Goal: Transaction & Acquisition: Purchase product/service

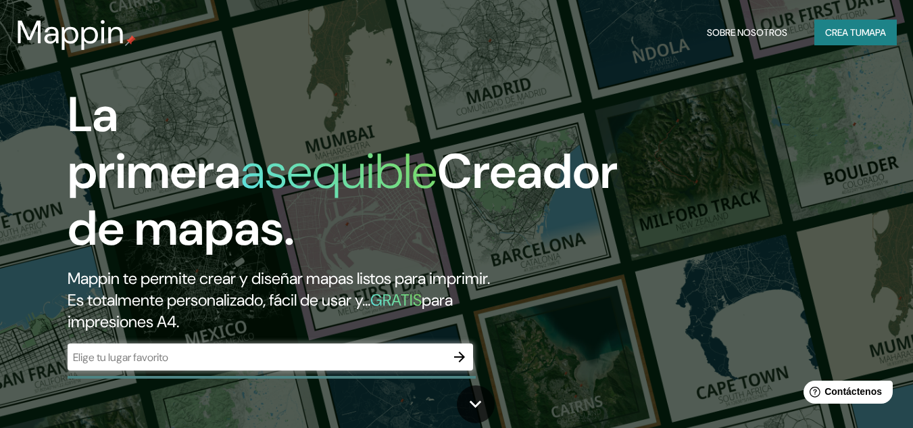
click at [261, 356] on input "text" at bounding box center [257, 357] width 379 height 16
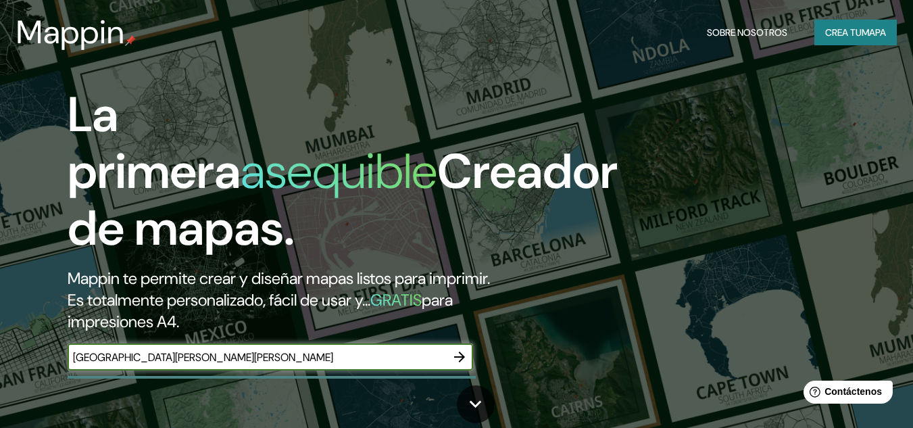
type input "[GEOGRAPHIC_DATA][PERSON_NAME][PERSON_NAME]"
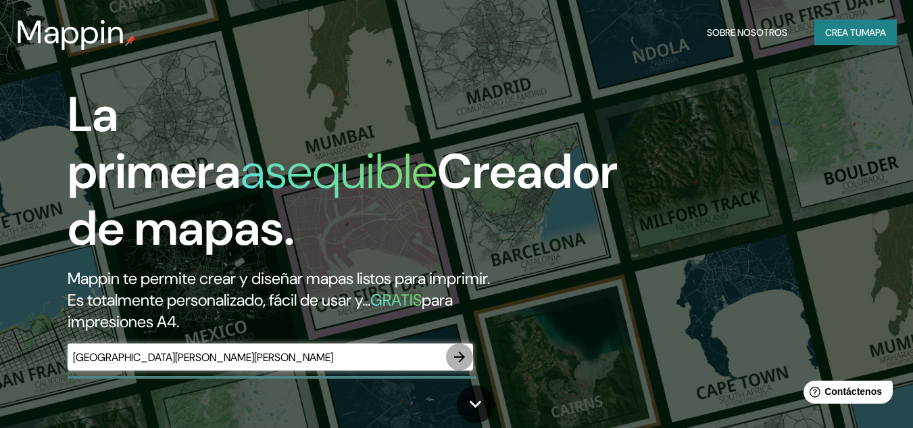
click at [462, 359] on icon "button" at bounding box center [460, 357] width 16 height 16
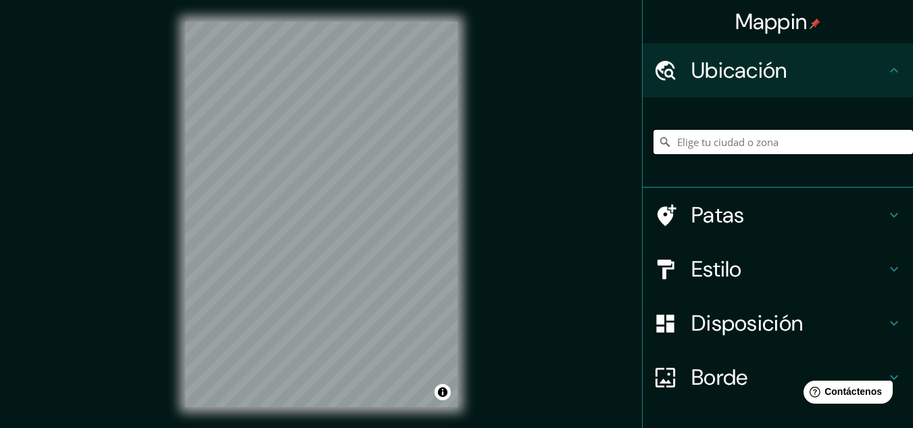
click at [808, 138] on input "Elige tu ciudad o zona" at bounding box center [784, 142] width 260 height 24
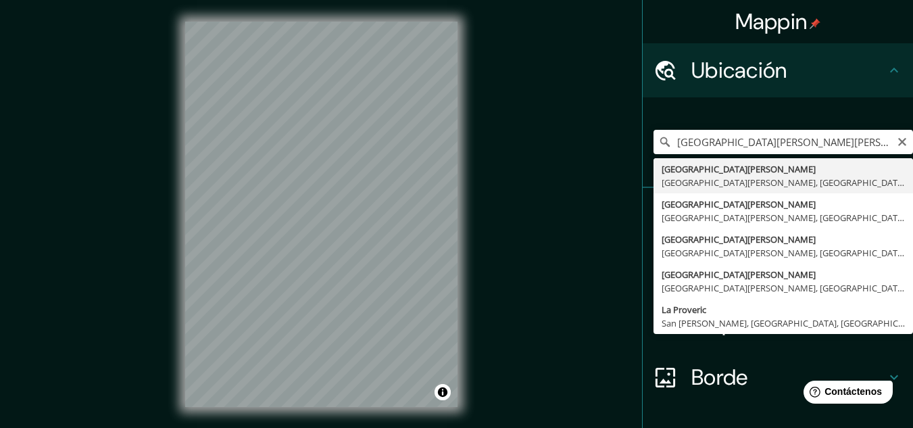
type input "[GEOGRAPHIC_DATA][PERSON_NAME], [GEOGRAPHIC_DATA][PERSON_NAME], [GEOGRAPHIC_DAT…"
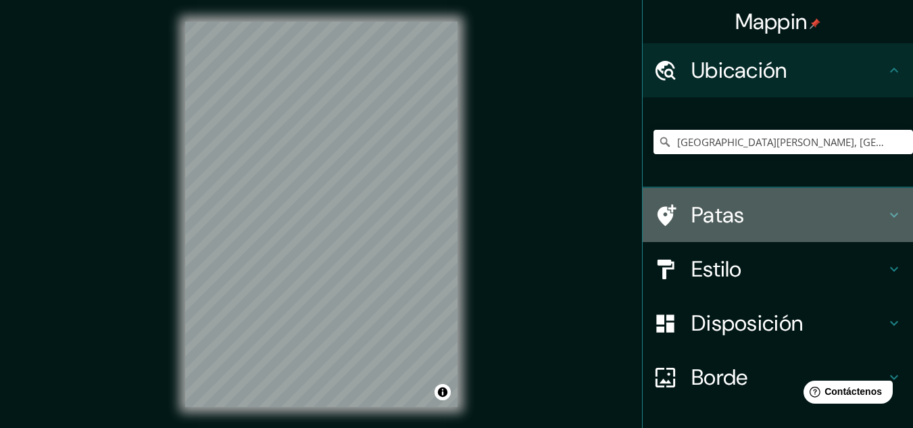
click at [754, 217] on h4 "Patas" at bounding box center [788, 214] width 195 height 27
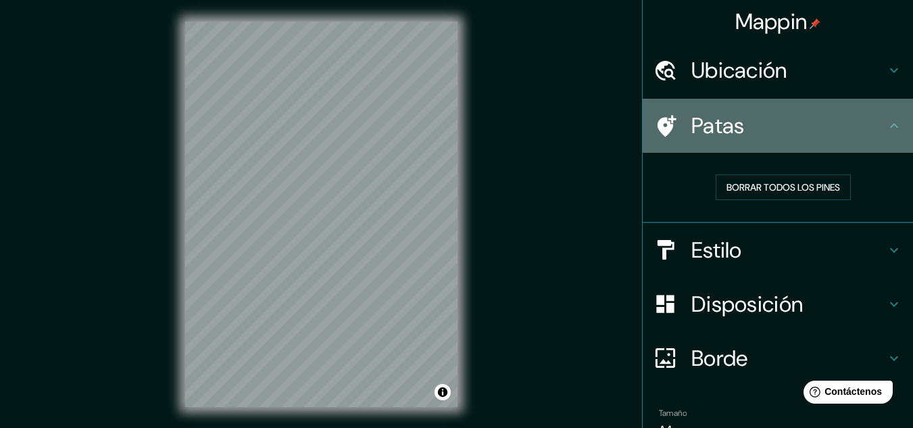
click at [756, 130] on h4 "Patas" at bounding box center [788, 125] width 195 height 27
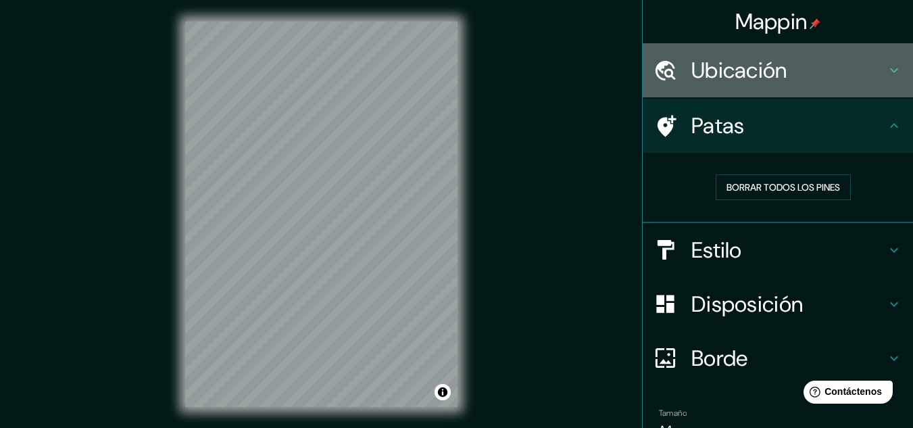
click at [764, 72] on font "Ubicación" at bounding box center [739, 70] width 96 height 28
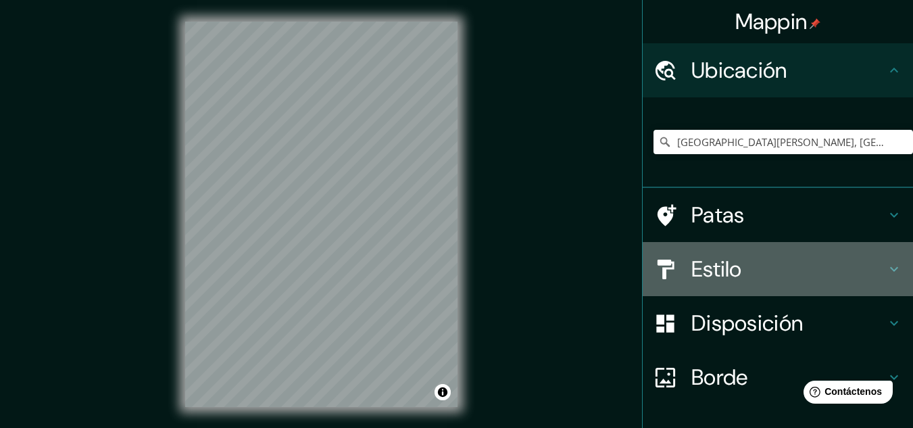
click at [813, 281] on h4 "Estilo" at bounding box center [788, 268] width 195 height 27
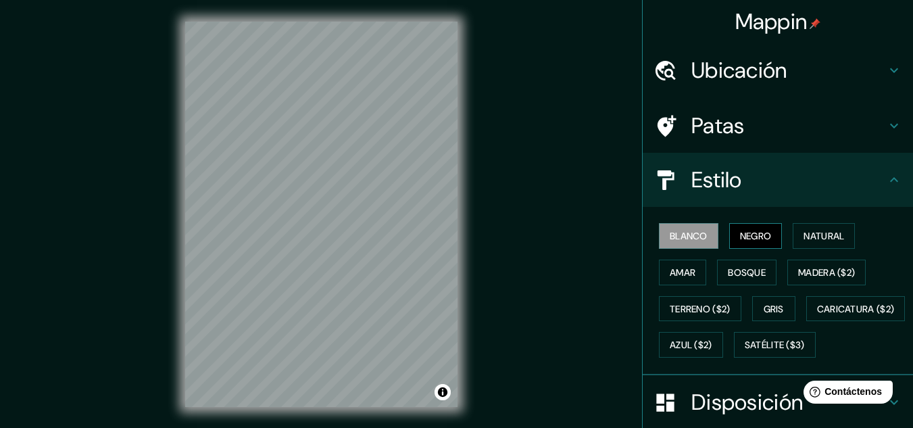
click at [766, 245] on button "Negro" at bounding box center [755, 236] width 53 height 26
click at [811, 236] on font "Natural" at bounding box center [824, 236] width 41 height 12
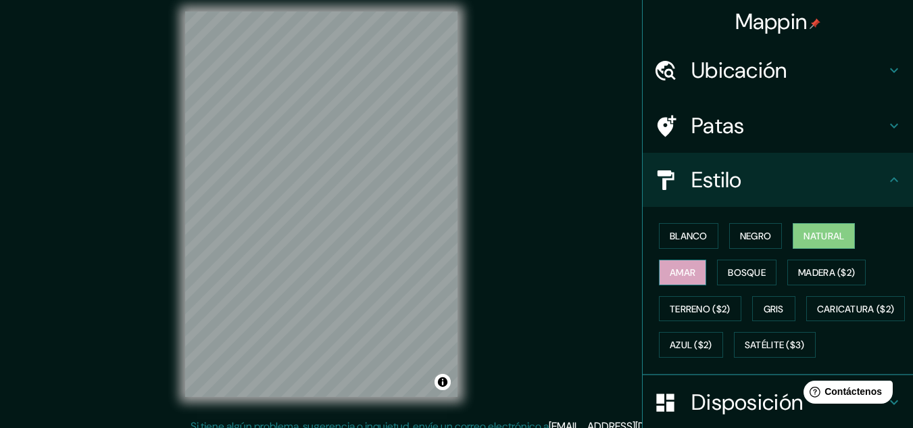
scroll to position [22, 0]
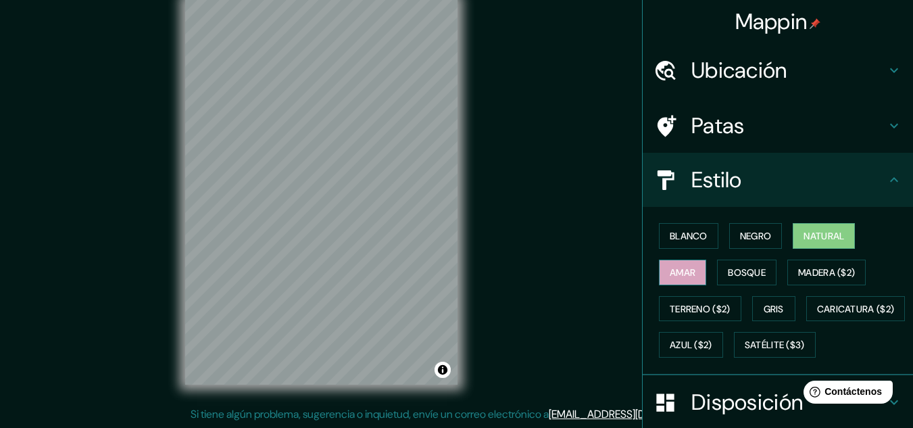
click at [679, 280] on font "Amar" at bounding box center [683, 273] width 26 height 18
click at [717, 272] on button "Bosque" at bounding box center [746, 273] width 59 height 26
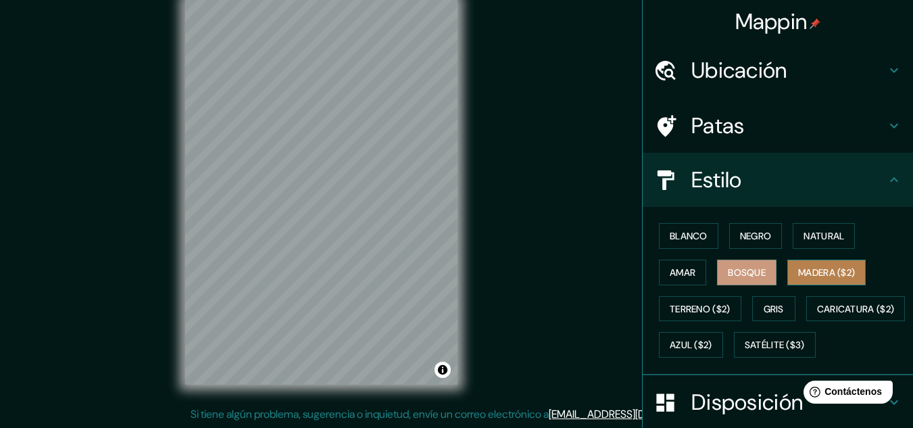
click at [791, 260] on button "Madera ($2)" at bounding box center [826, 273] width 78 height 26
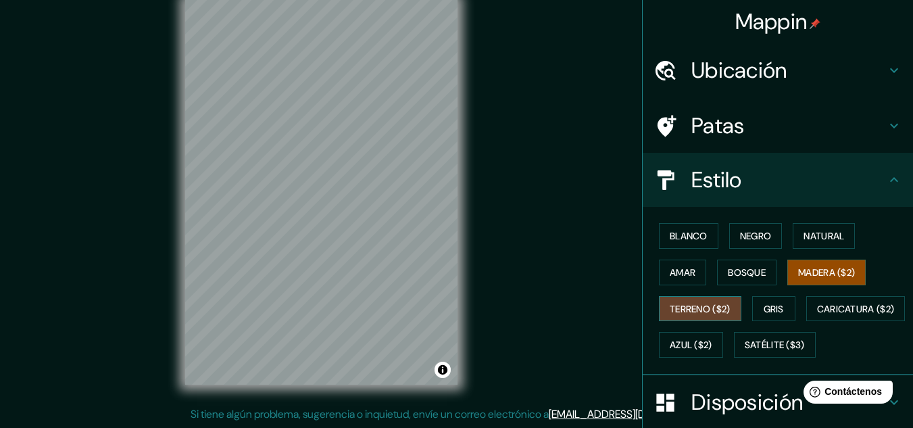
click at [672, 314] on font "Terreno ($2)" at bounding box center [700, 309] width 61 height 12
click at [764, 303] on font "Gris" at bounding box center [774, 309] width 20 height 12
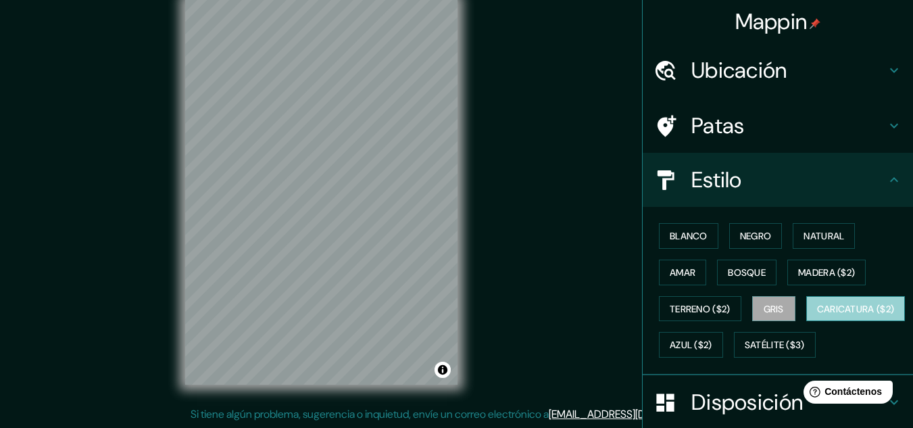
click at [817, 315] on font "Caricatura ($2)" at bounding box center [856, 309] width 78 height 12
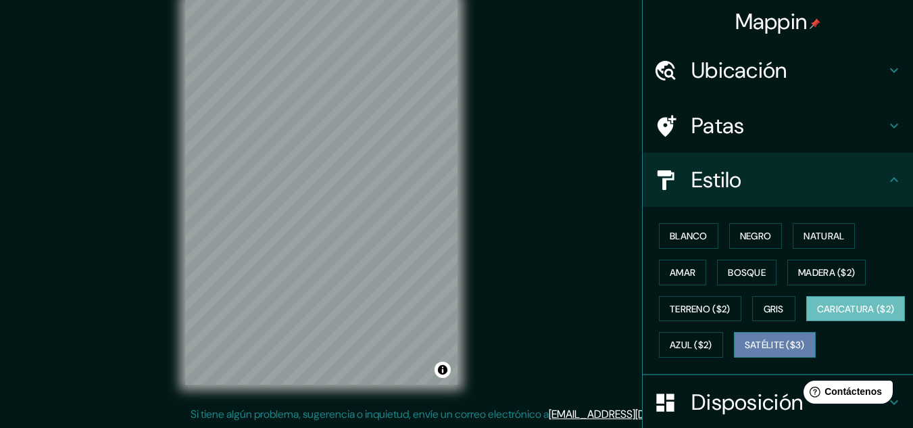
click at [745, 351] on font "Satélite ($3)" at bounding box center [775, 345] width 60 height 12
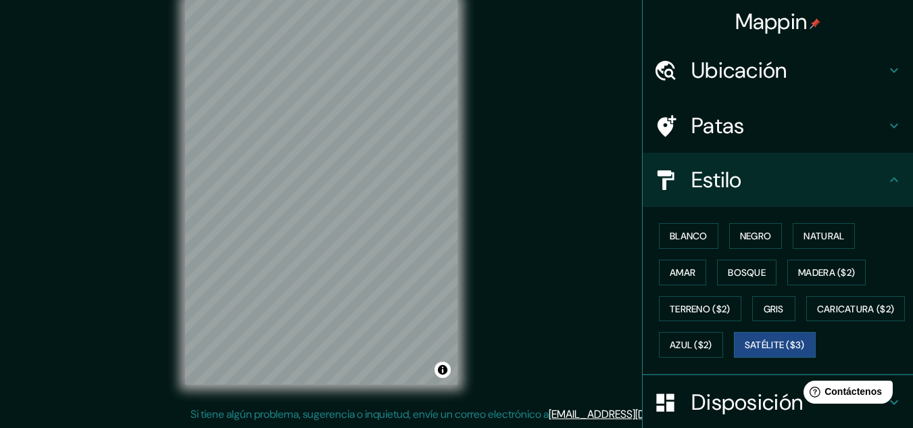
click at [760, 358] on div "Blanco Negro Natural Amar Bosque Madera ($2) Terreno ($2) Gris Caricatura ($2) …" at bounding box center [784, 290] width 260 height 145
click at [712, 349] on font "Azul ($2)" at bounding box center [691, 345] width 43 height 12
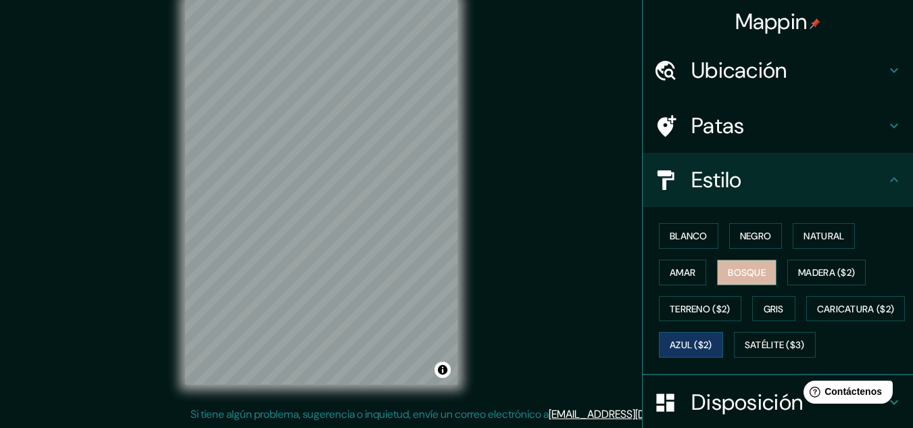
click at [747, 270] on font "Bosque" at bounding box center [747, 272] width 38 height 12
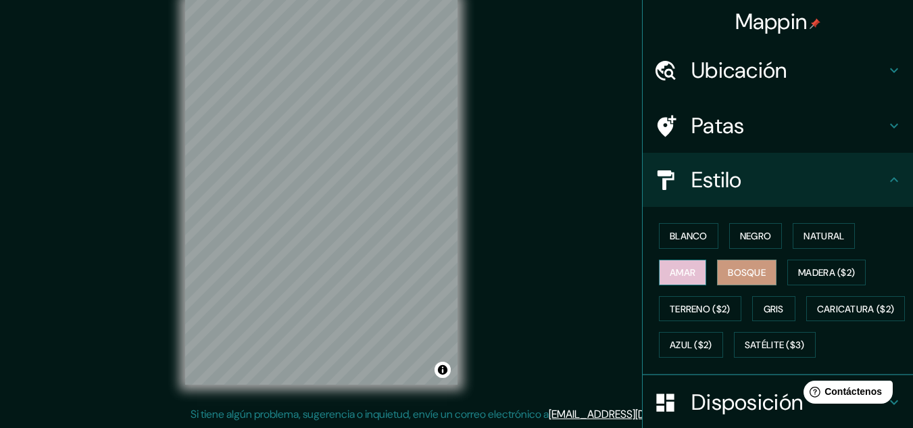
click at [683, 282] on button "Amar" at bounding box center [682, 273] width 47 height 26
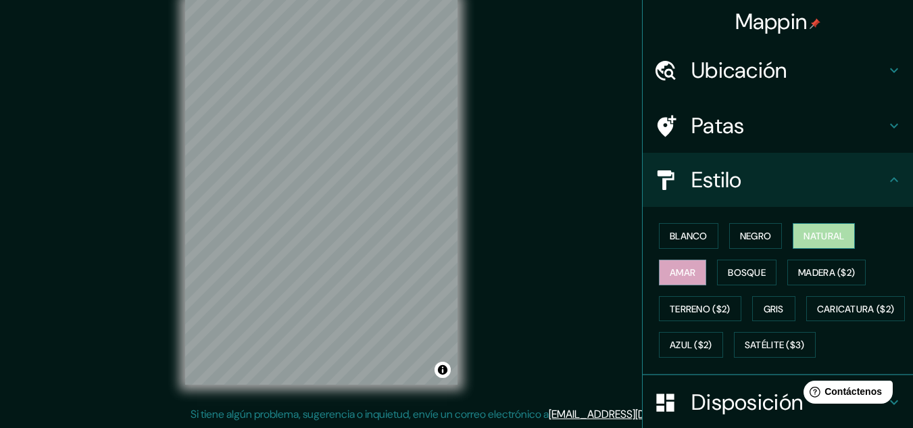
click at [817, 233] on font "Natural" at bounding box center [824, 236] width 41 height 12
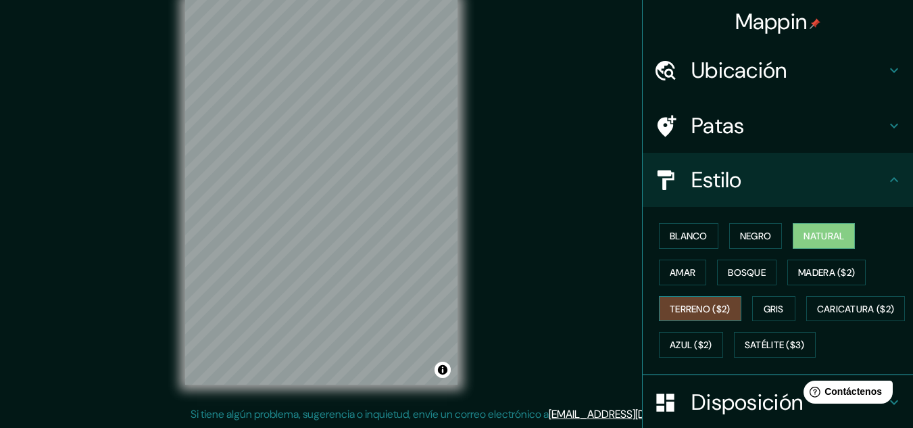
scroll to position [205, 0]
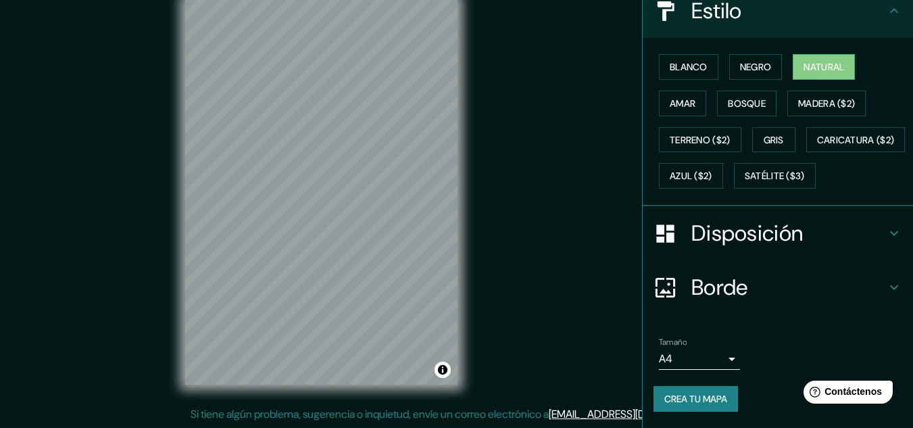
click at [761, 239] on font "Disposición" at bounding box center [747, 233] width 112 height 28
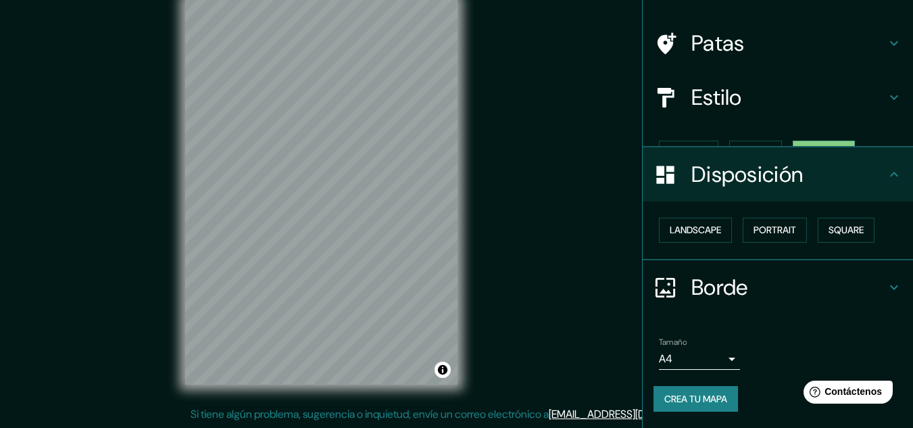
scroll to position [59, 0]
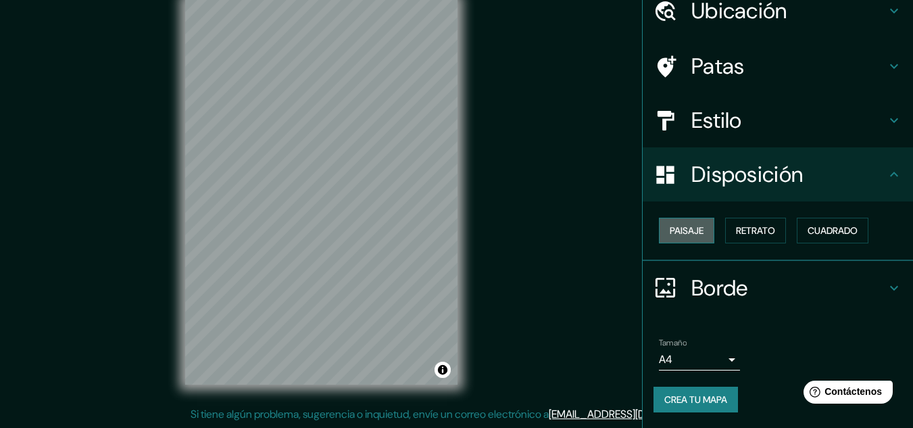
click at [682, 237] on font "Paisaje" at bounding box center [687, 230] width 34 height 12
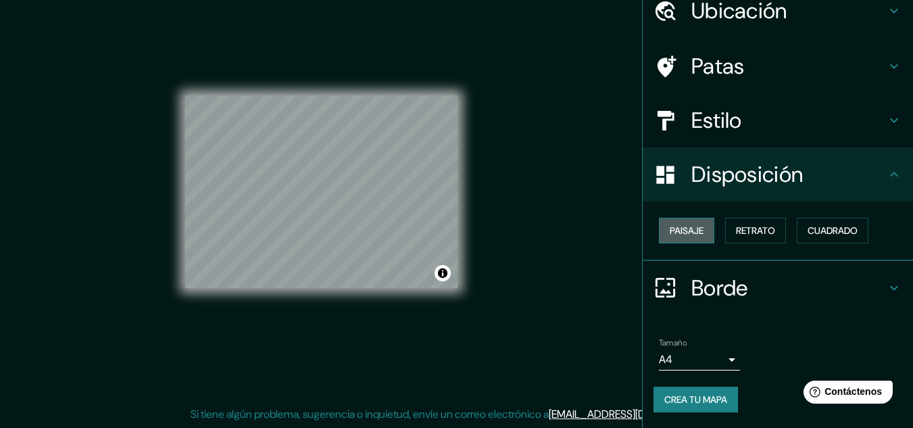
click at [682, 237] on font "Paisaje" at bounding box center [687, 230] width 34 height 12
click at [760, 231] on font "Retrato" at bounding box center [755, 230] width 39 height 12
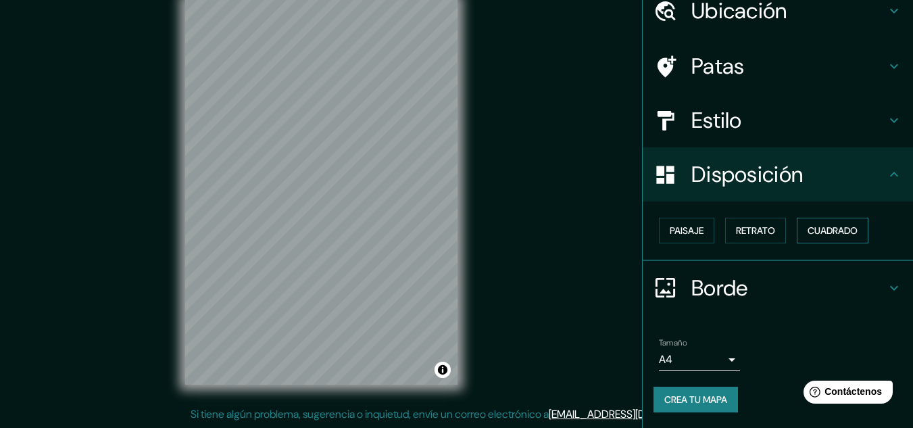
click at [831, 226] on font "Cuadrado" at bounding box center [833, 230] width 50 height 12
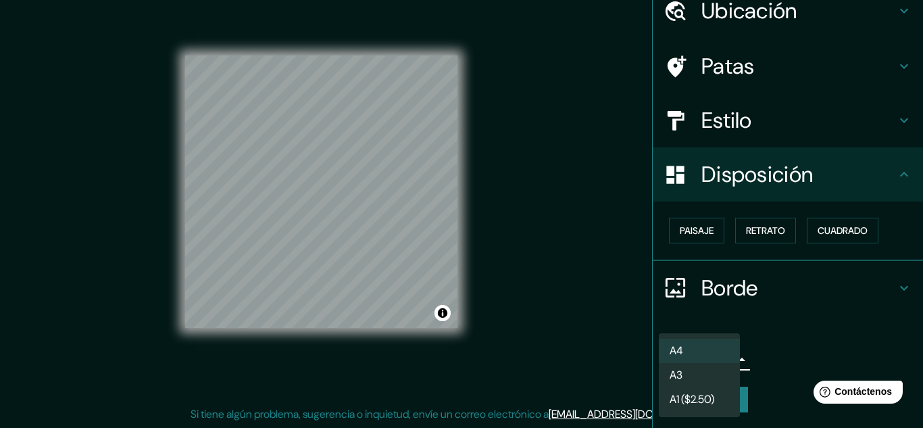
click at [696, 355] on body "Mappin Ubicación [GEOGRAPHIC_DATA][PERSON_NAME], [GEOGRAPHIC_DATA][PERSON_NAME]…" at bounding box center [461, 192] width 923 height 428
click at [700, 373] on li "A3" at bounding box center [699, 376] width 81 height 25
type input "a4"
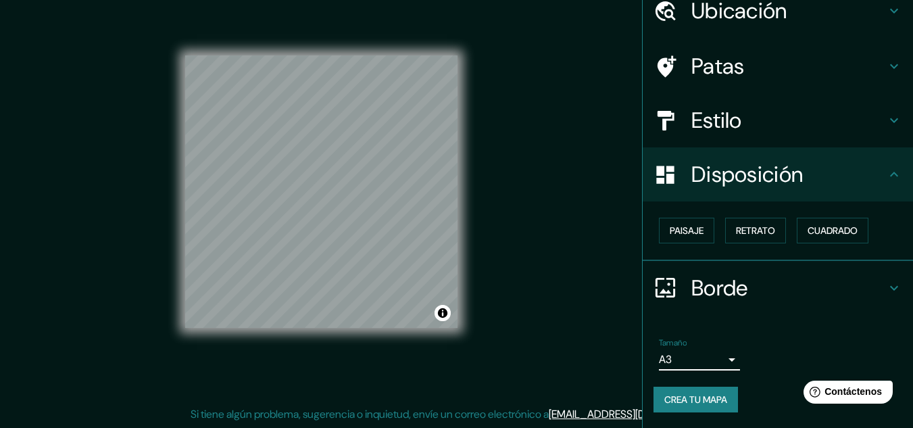
click at [725, 282] on font "Borde" at bounding box center [719, 288] width 57 height 28
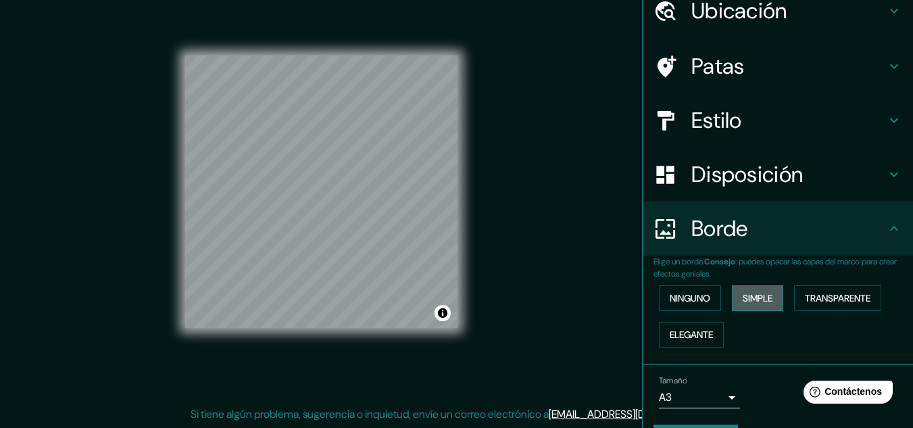
click at [756, 294] on font "Simple" at bounding box center [758, 298] width 30 height 12
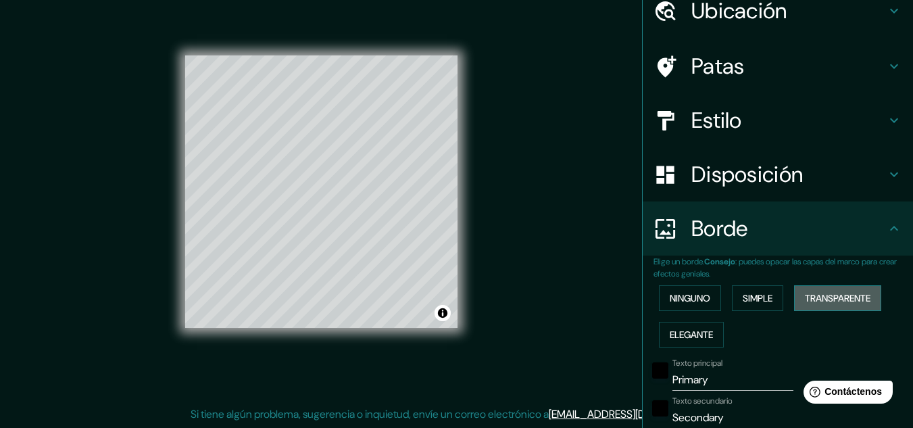
click at [824, 292] on font "Transparente" at bounding box center [838, 298] width 66 height 12
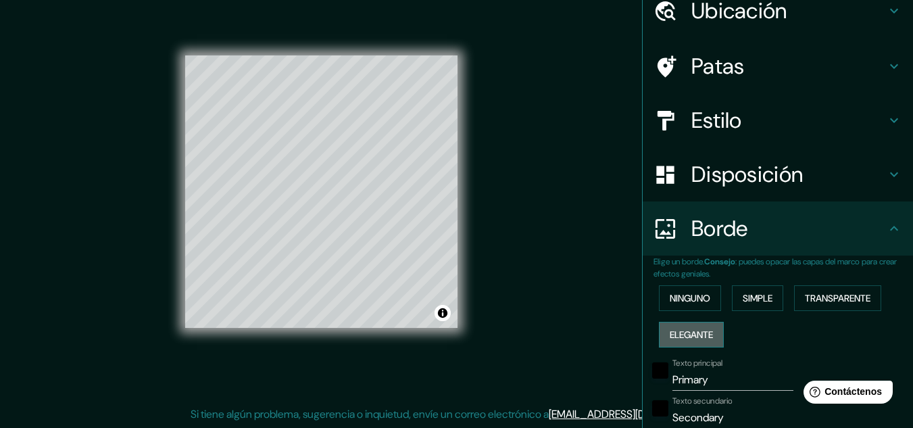
click at [700, 326] on font "Elegante" at bounding box center [691, 335] width 43 height 18
click at [752, 296] on font "Simple" at bounding box center [758, 298] width 30 height 12
click at [670, 297] on font "Ninguno" at bounding box center [690, 298] width 41 height 12
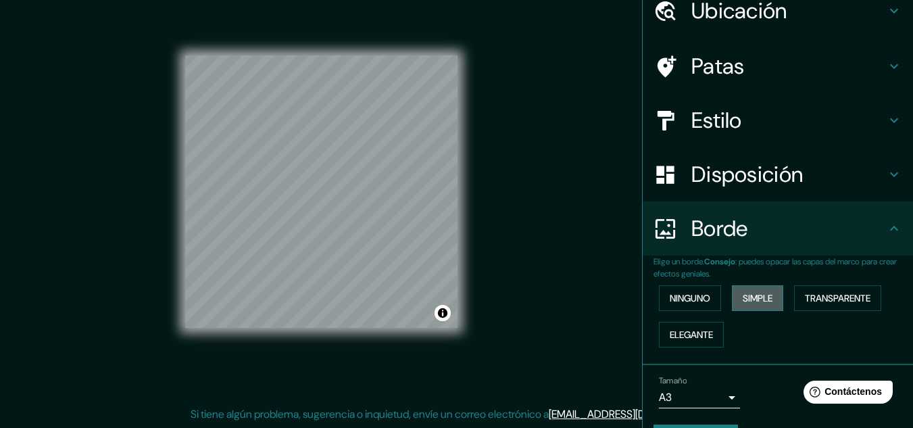
click at [732, 295] on button "Simple" at bounding box center [757, 298] width 51 height 26
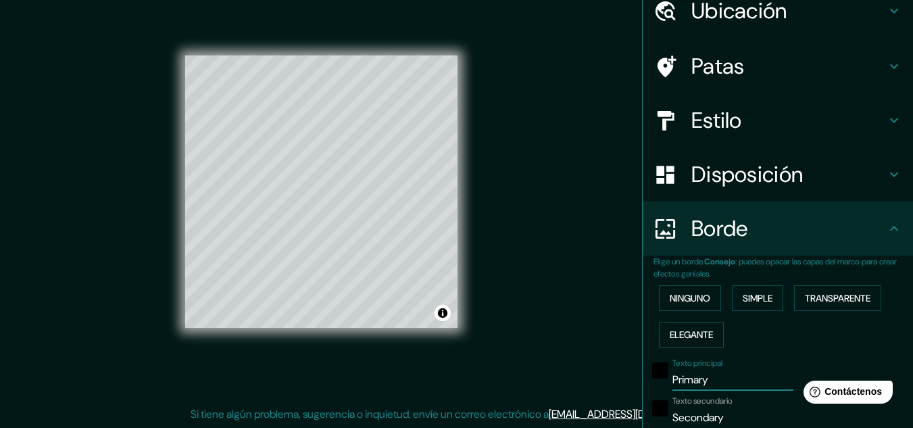
drag, startPoint x: 708, startPoint y: 380, endPoint x: 638, endPoint y: 395, distance: 71.2
click at [643, 395] on div "Elige un borde. Consejo : puedes opacar las capas del marco para crear efectos …" at bounding box center [778, 433] width 270 height 356
type input "A"
type input "161"
type input "32"
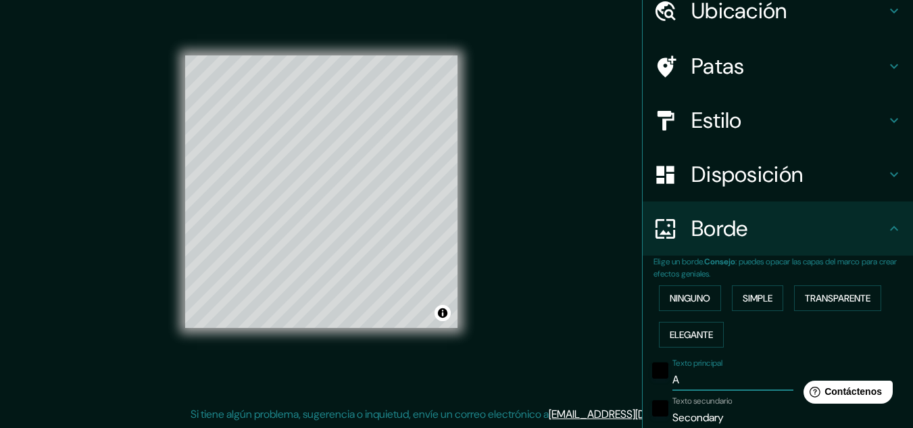
type input "AV"
type input "161"
type input "32"
type input "AV"
type input "161"
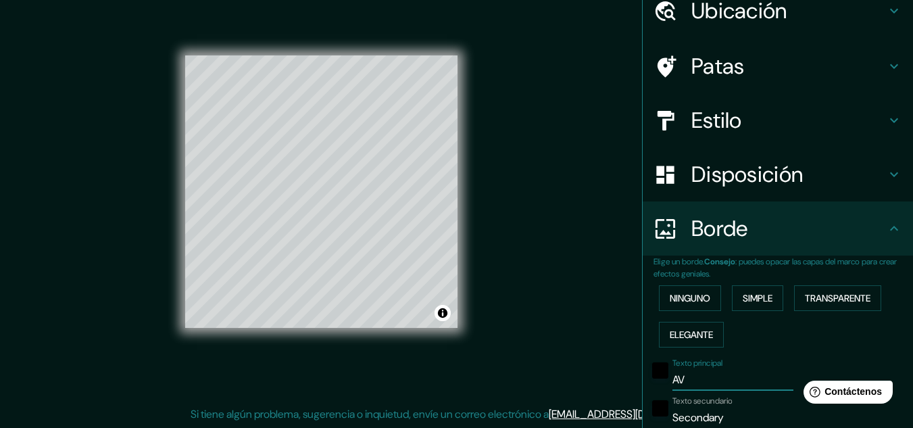
type input "32"
type input "AV S"
type input "161"
type input "32"
type input "AV SA"
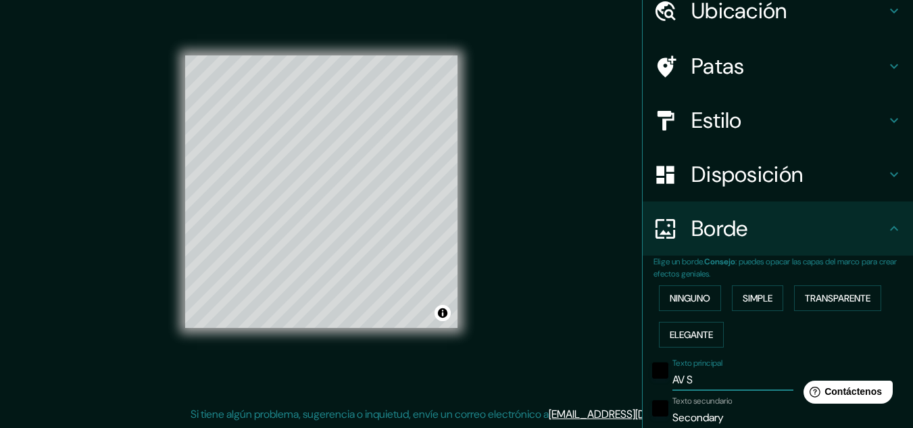
type input "161"
type input "32"
type input "AV SAN"
type input "161"
type input "32"
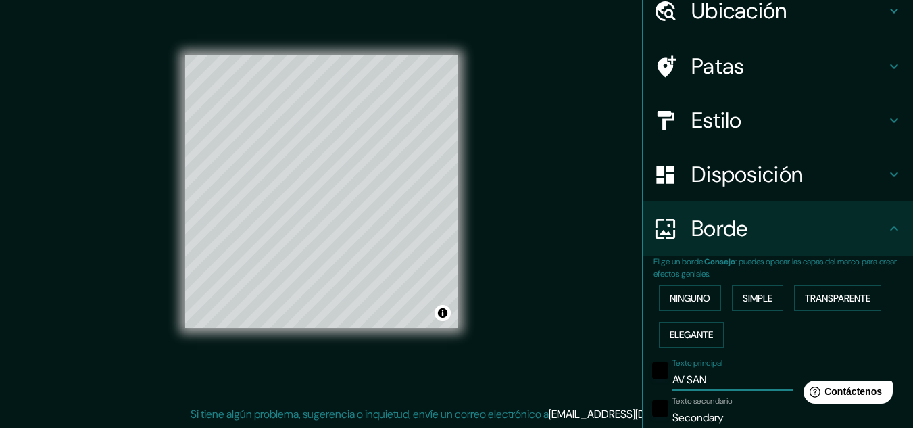
type input "AV SAN"
type input "161"
type input "32"
type input "AV [GEOGRAPHIC_DATA]"
type input "161"
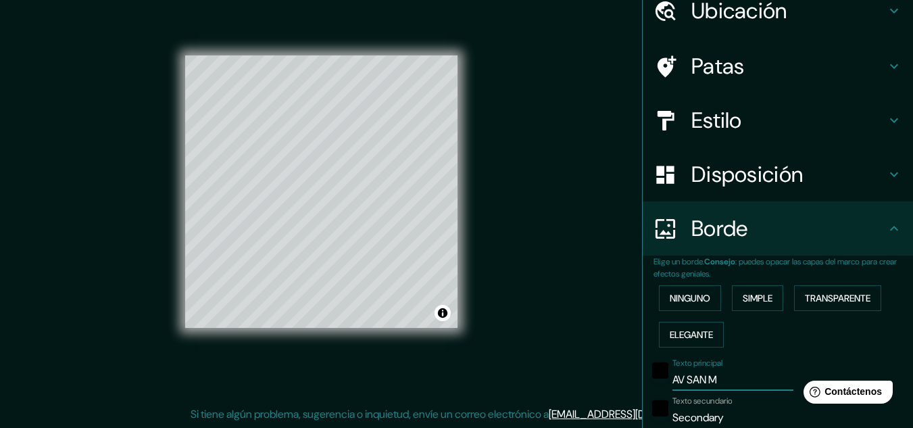
type input "32"
type input "AV SAN MAR"
type input "161"
type input "32"
type input "AV SAN MART"
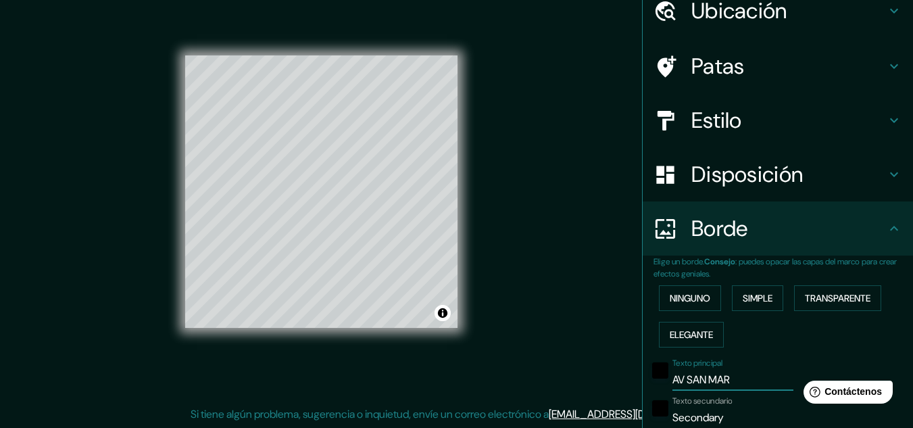
type input "161"
type input "32"
type input "AV SAN [PERSON_NAME]"
type input "161"
type input "32"
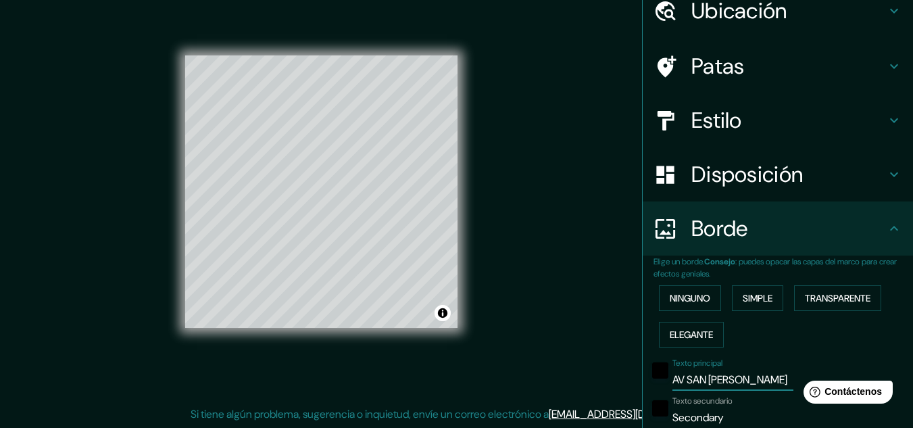
type input "AV SAN [PERSON_NAME]"
type input "161"
type input "32"
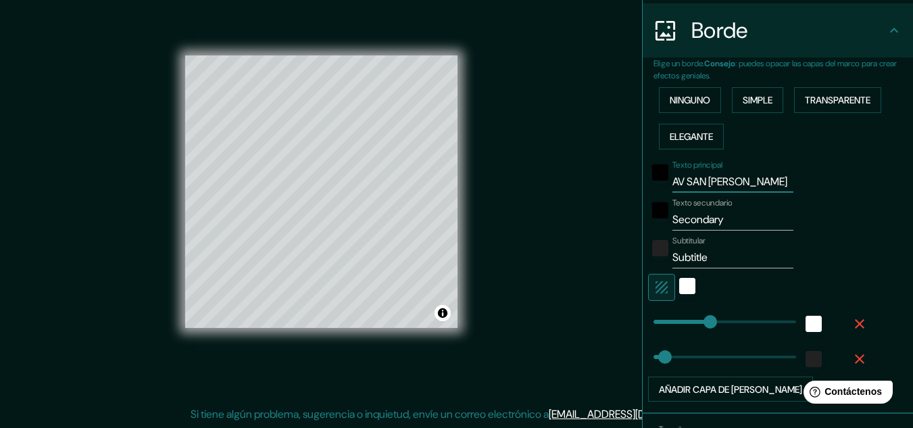
scroll to position [345, 0]
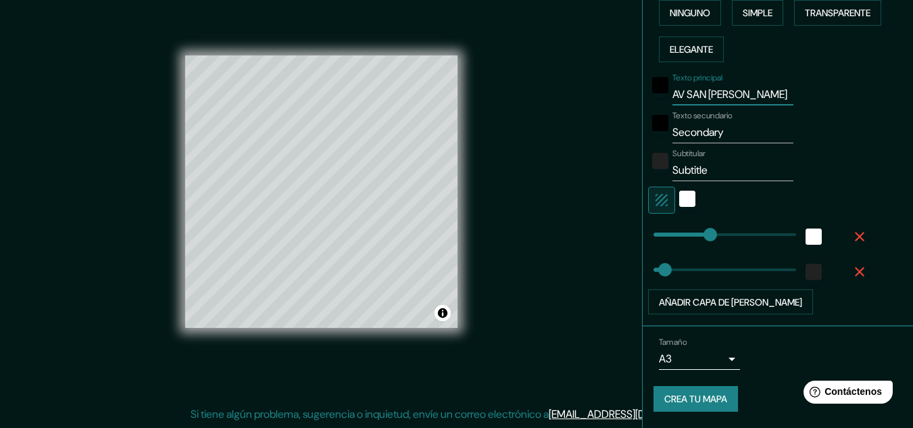
type input "AV SAN [PERSON_NAME]"
drag, startPoint x: 735, startPoint y: 130, endPoint x: 607, endPoint y: 143, distance: 128.4
click at [607, 143] on div "Mappin Ubicación [GEOGRAPHIC_DATA][PERSON_NAME], [GEOGRAPHIC_DATA][PERSON_NAME]…" at bounding box center [456, 203] width 913 height 450
type input "C"
type input "161"
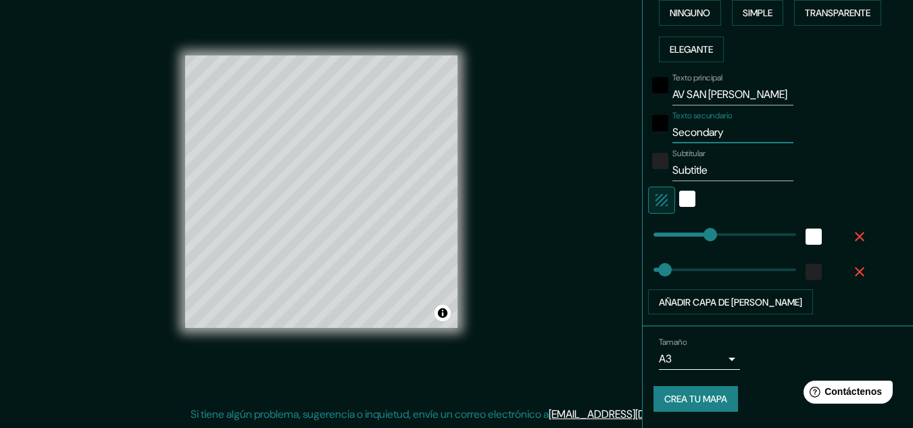
type input "32"
type input "CA"
type input "161"
type input "32"
type input "CAL"
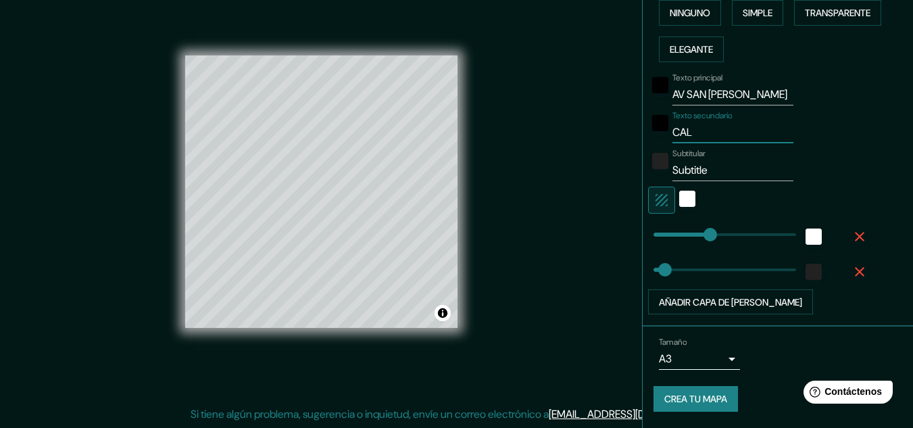
type input "161"
type input "32"
type input "CALL"
type input "161"
type input "32"
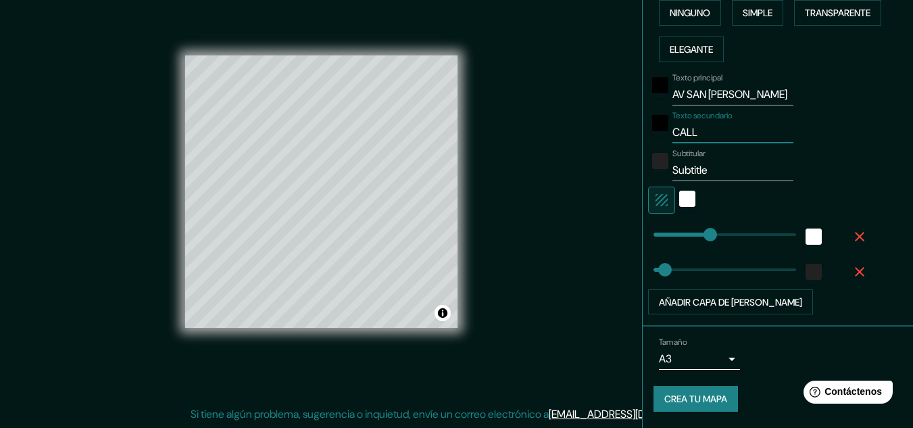
type input "CALLE"
type input "161"
type input "32"
type input "CALLE"
type input "161"
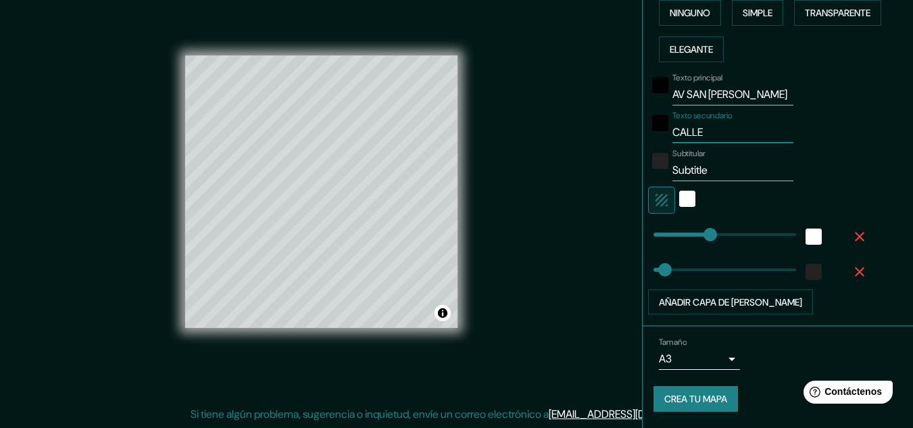
type input "32"
type input "CALLE D"
type input "161"
type input "32"
type input "CALLE DE"
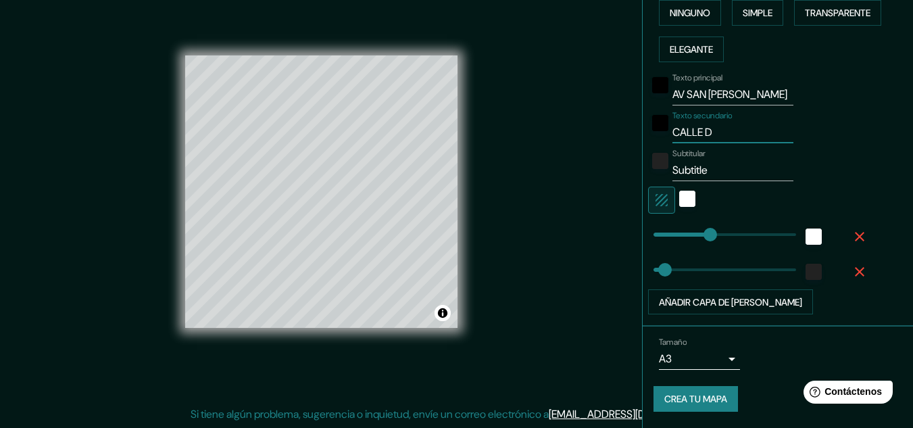
type input "161"
type input "32"
type input "CALLE DEL"
type input "161"
type input "32"
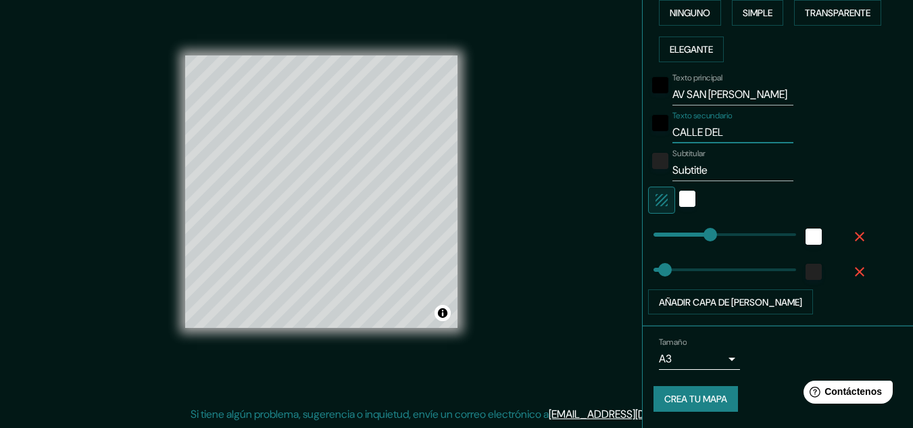
type input "CALLE DELI"
type input "161"
type input "32"
type input "[PERSON_NAME]"
type input "161"
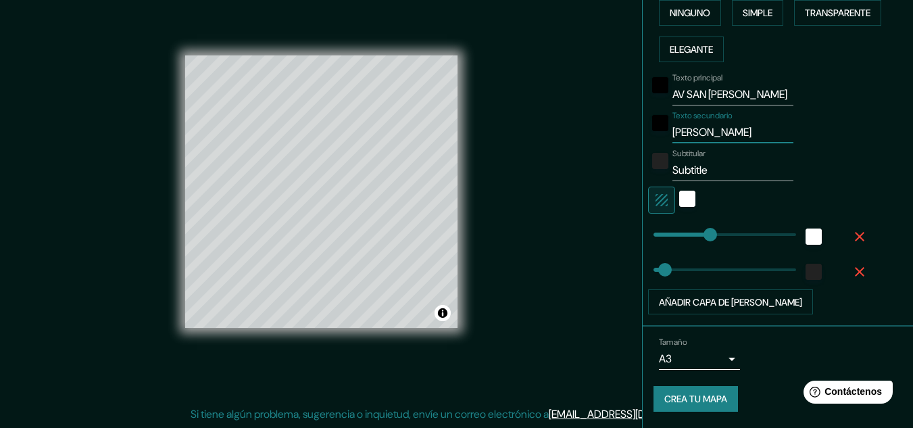
type input "32"
type input "CALLE DELIAS"
type input "161"
type input "32"
type input "[PERSON_NAME]"
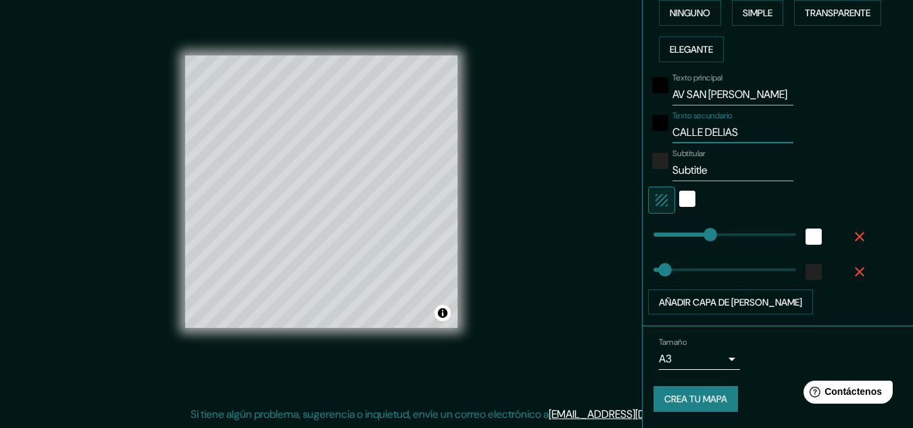
type input "161"
type input "32"
type input "CALLE DELI"
type input "161"
type input "32"
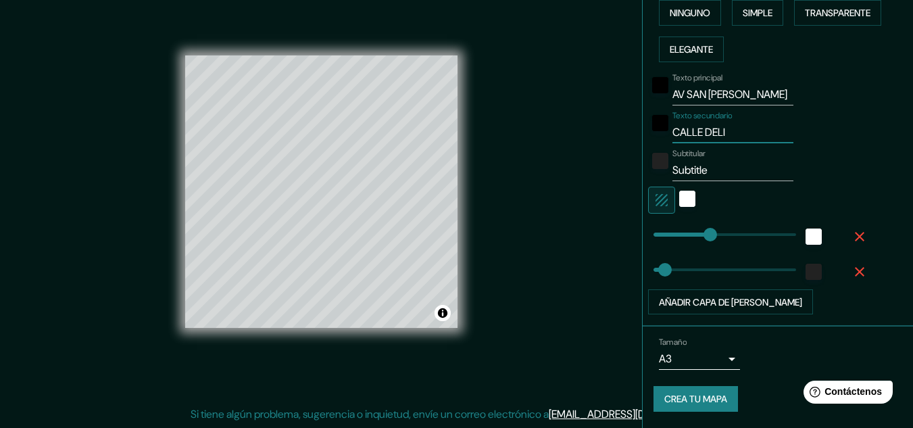
type input "CALLE DEL"
type input "161"
type input "32"
type input "CALLE DE"
type input "161"
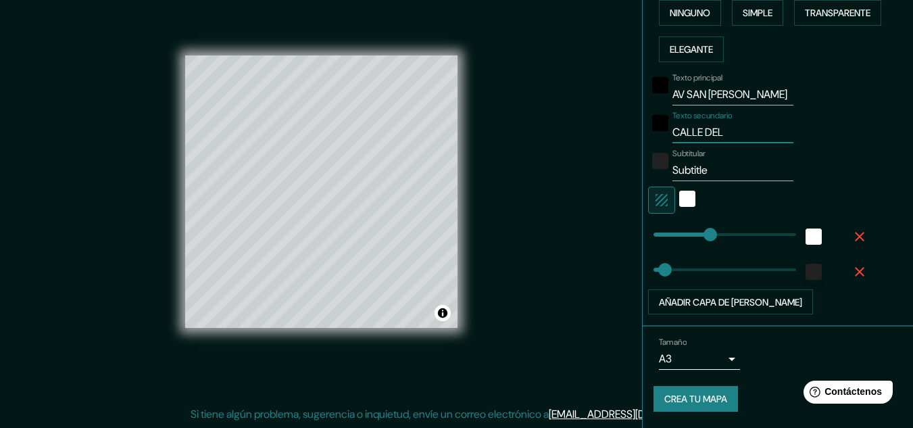
type input "32"
type input "CALLE D"
type input "161"
type input "32"
type input "CALLE"
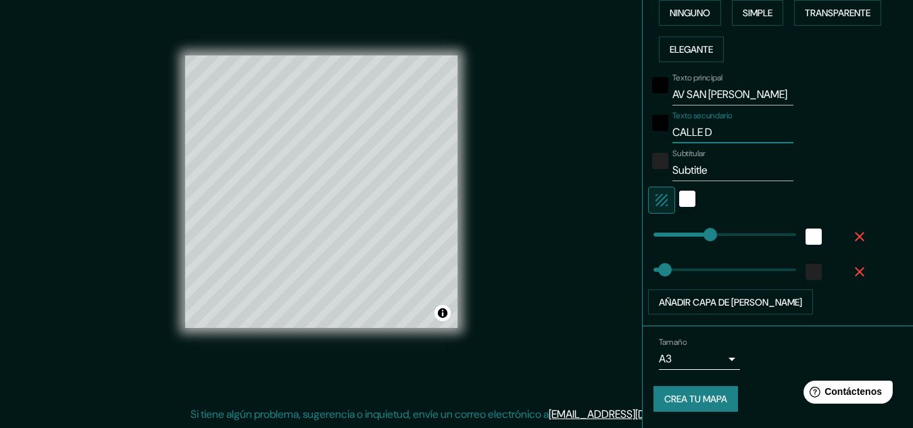
type input "161"
type input "32"
type input "CALLE"
type input "161"
type input "32"
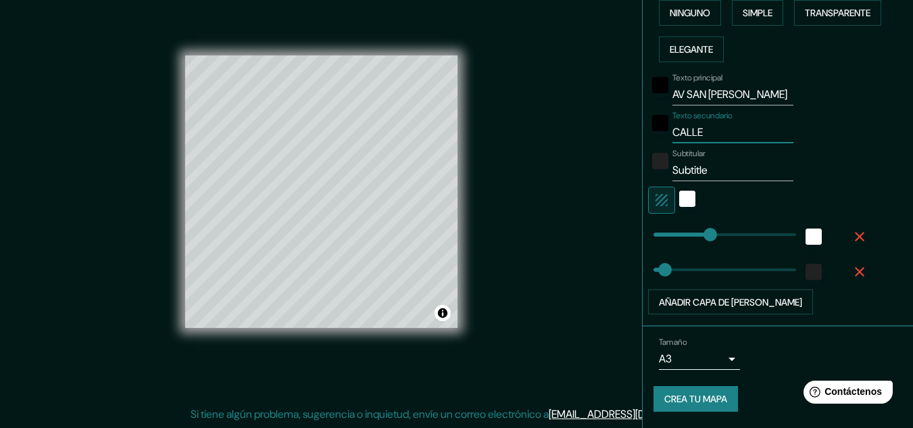
type input "CALL"
type input "161"
type input "32"
type input "CAL"
type input "161"
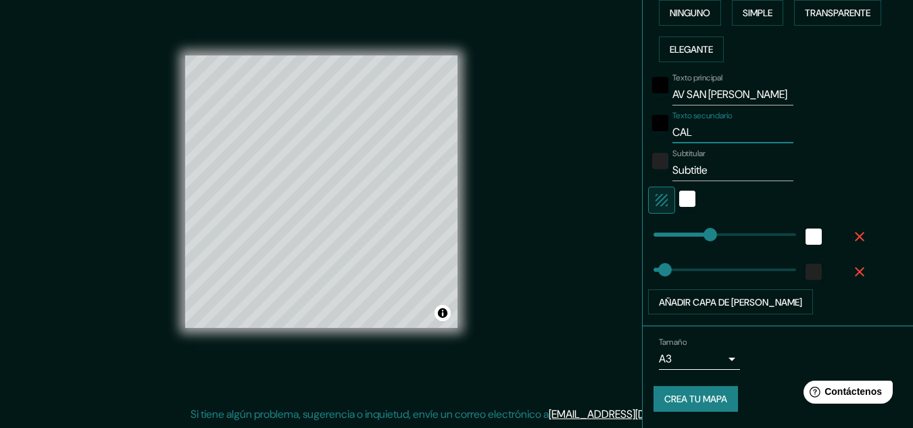
type input "32"
type input "CA"
type input "161"
type input "32"
type input "C"
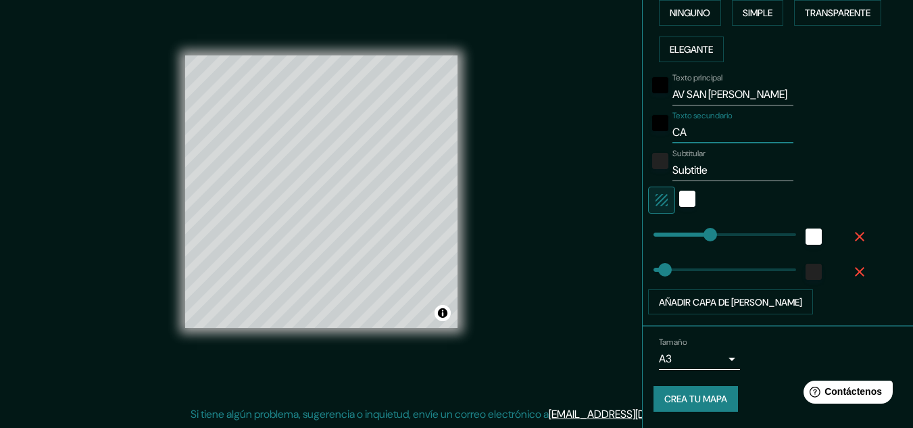
type input "161"
type input "32"
type input "C."
type input "161"
type input "32"
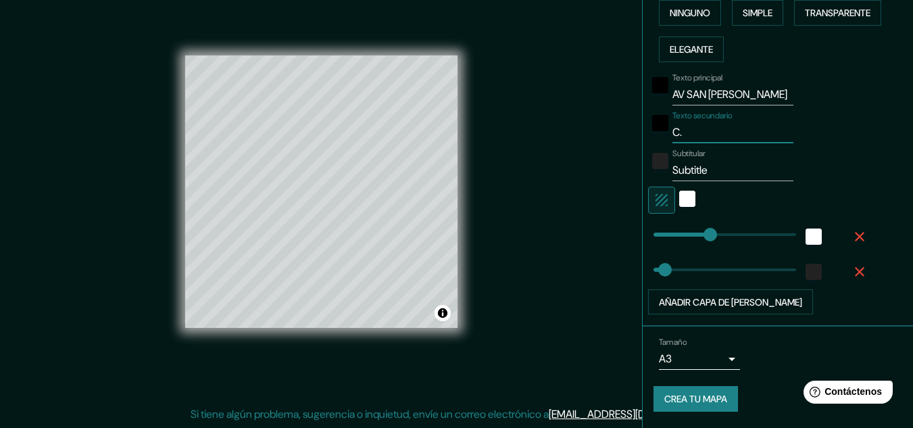
type input "C."
type input "161"
type input "32"
type input "C. L"
type input "161"
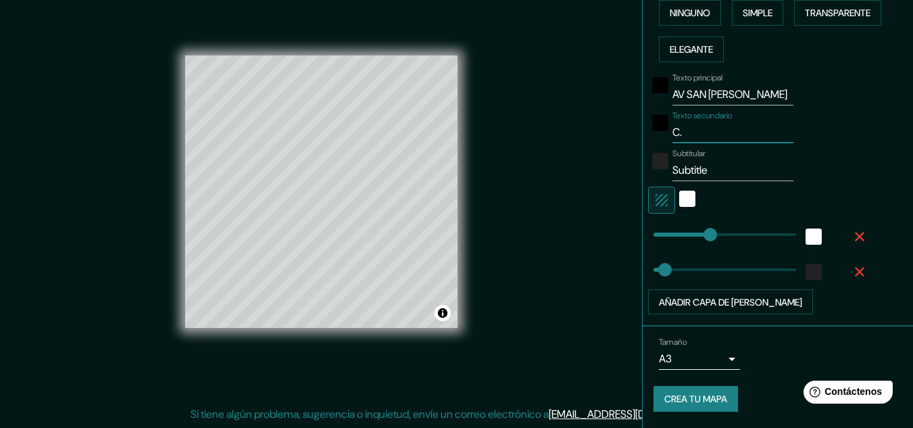
type input "32"
type input "C. LA"
type input "161"
type input "32"
type input "C. LAS"
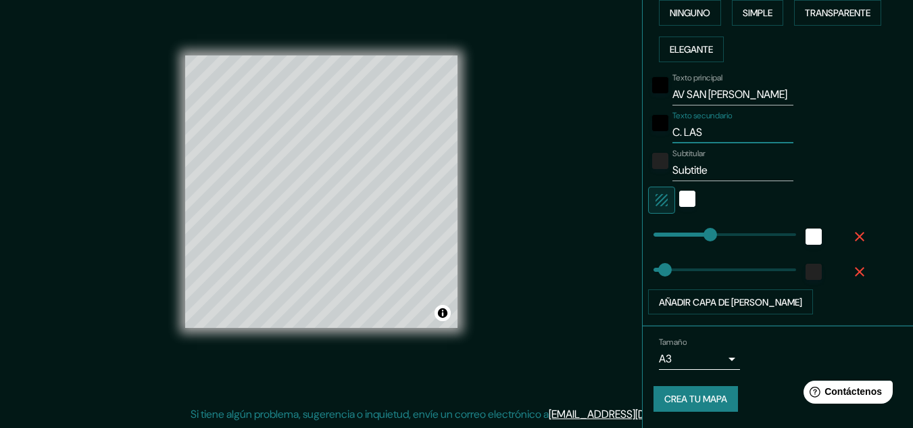
type input "161"
type input "32"
type input "C. LAS"
type input "161"
type input "32"
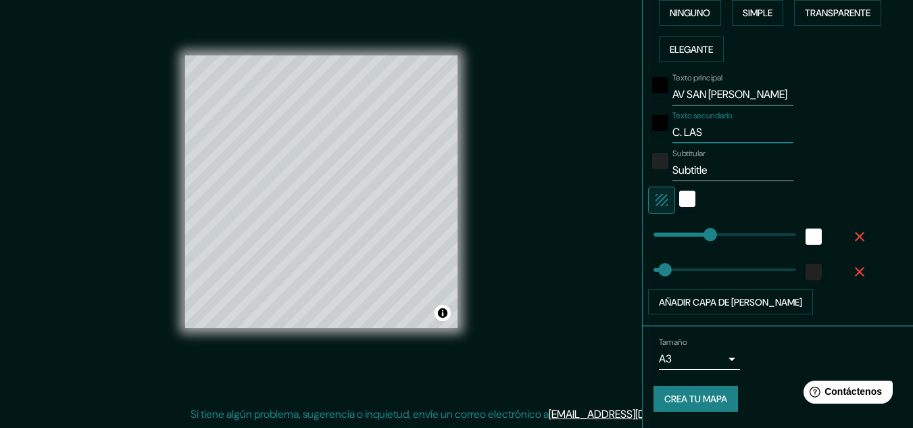
type input "C. LAS D"
type input "161"
type input "32"
type input "C. LAS DE"
type input "161"
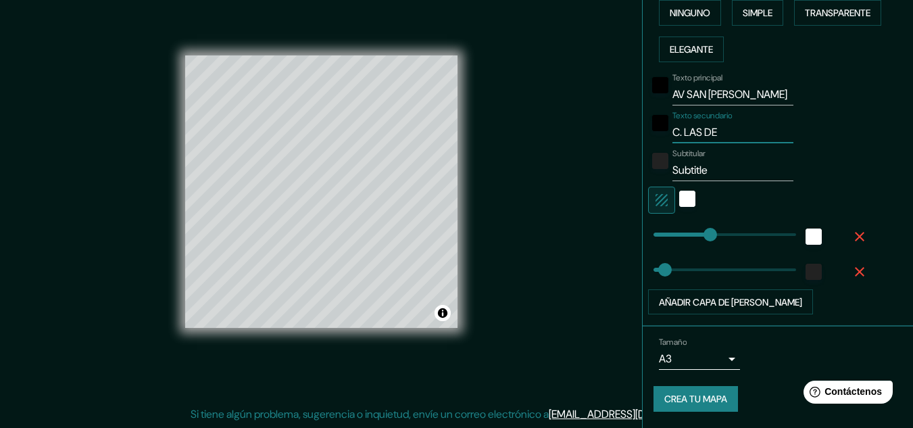
type input "32"
type input "C. LAS DEL"
type input "161"
type input "32"
type input "C. [GEOGRAPHIC_DATA]"
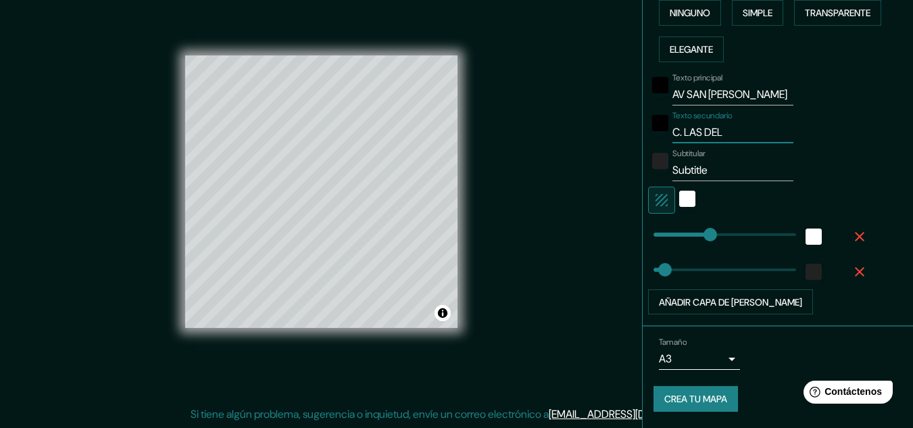
type input "161"
type input "32"
type input "C. LAS [PERSON_NAME]"
type input "161"
type input "32"
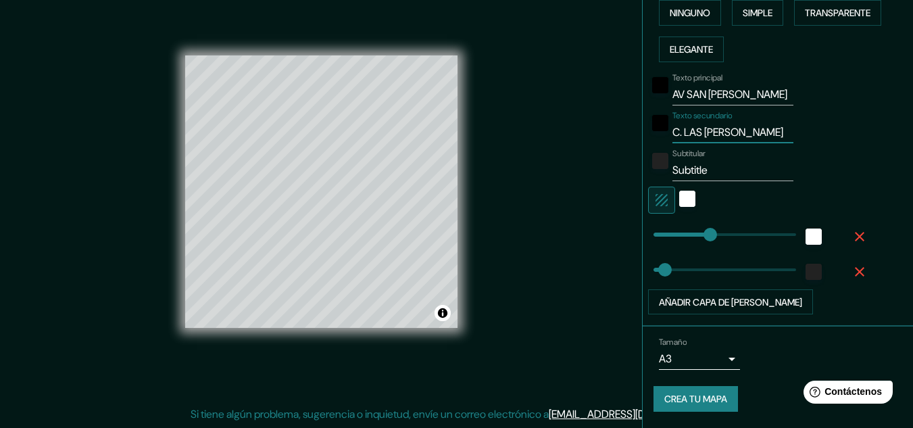
type input "C. LAS DELIAS"
type input "161"
type input "32"
type input "C. LAS DELIAS"
type input "161"
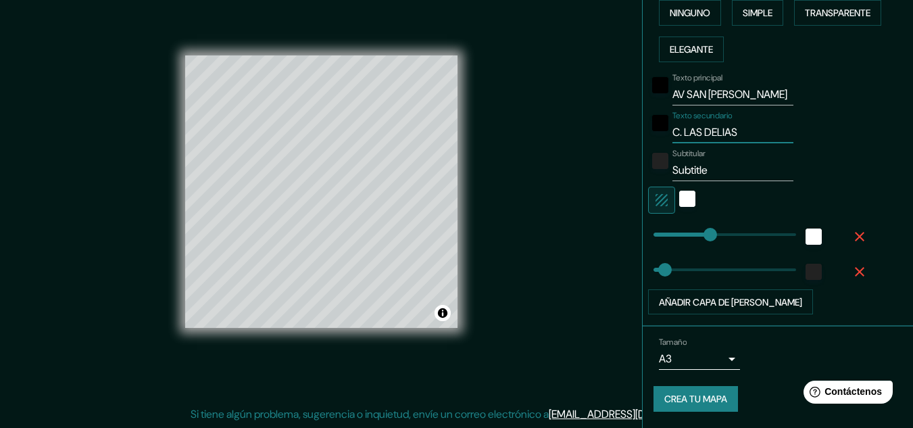
type input "32"
type input "161"
type input "C. LAS DELIAS"
click at [703, 164] on input "Subtitle" at bounding box center [733, 171] width 121 height 22
type input "Subtitl"
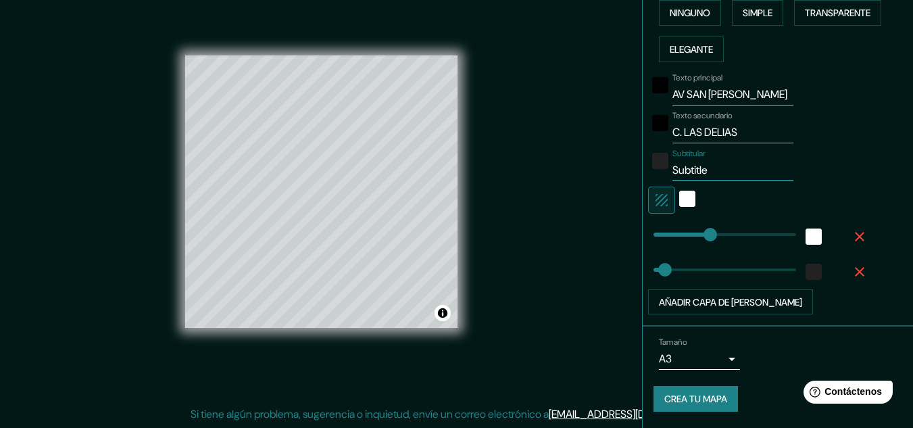
type input "161"
type input "32"
type input "S"
type input "161"
type input "32"
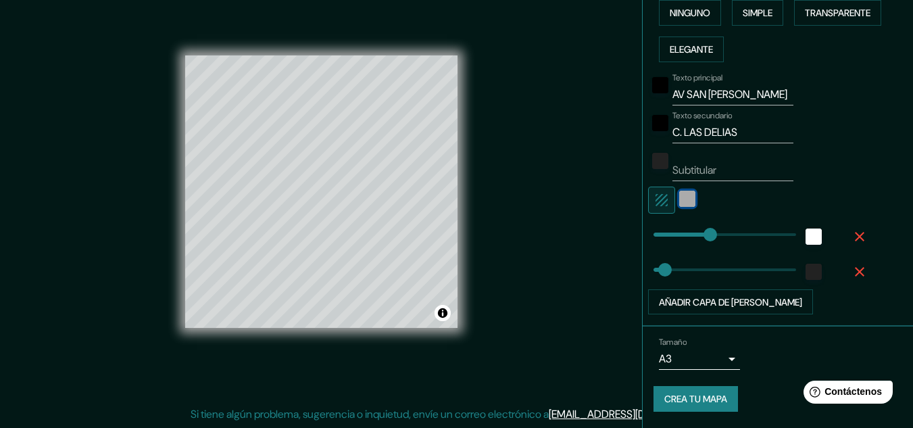
click at [679, 197] on div "blanco" at bounding box center [687, 199] width 16 height 16
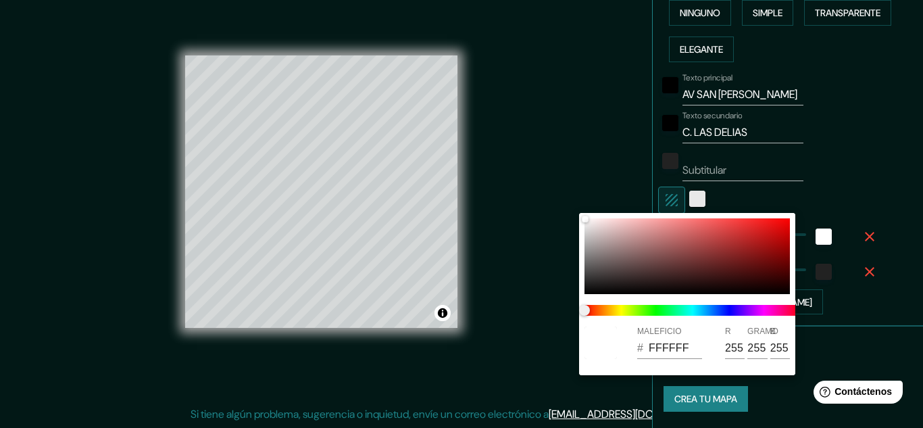
click at [679, 197] on div at bounding box center [461, 214] width 923 height 428
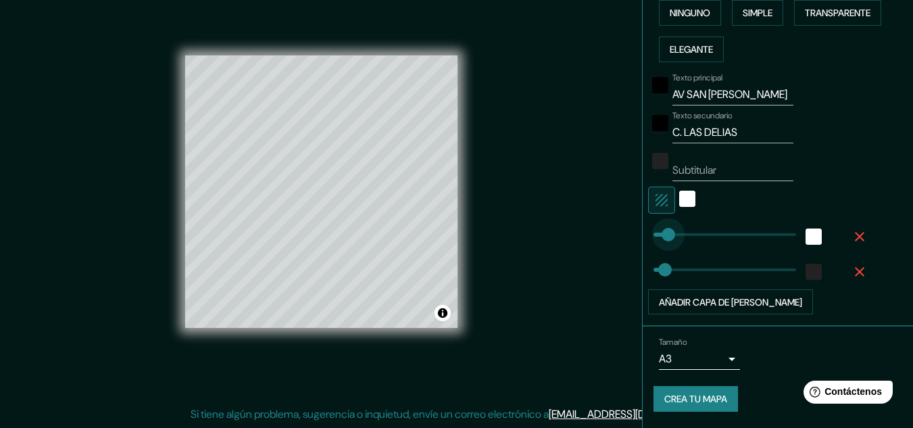
type input "0"
drag, startPoint x: 706, startPoint y: 228, endPoint x: 588, endPoint y: 268, distance: 124.2
type input "32"
click at [690, 404] on font "Crea tu mapa" at bounding box center [695, 399] width 63 height 12
click at [673, 399] on div "Crea tu mapa" at bounding box center [778, 399] width 249 height 26
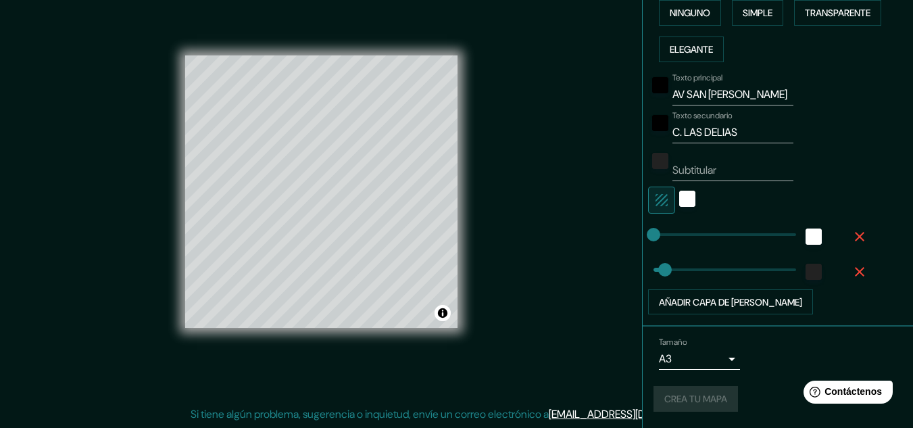
click at [673, 399] on div "Crea tu mapa" at bounding box center [778, 399] width 249 height 26
click at [668, 383] on div "Tamaño A3 a4 Crea tu mapa" at bounding box center [778, 377] width 249 height 91
click at [674, 397] on font "Crea tu mapa" at bounding box center [695, 399] width 63 height 12
click at [674, 397] on div "Crea tu mapa" at bounding box center [778, 399] width 249 height 26
click at [673, 393] on div "Crea tu mapa" at bounding box center [778, 399] width 249 height 26
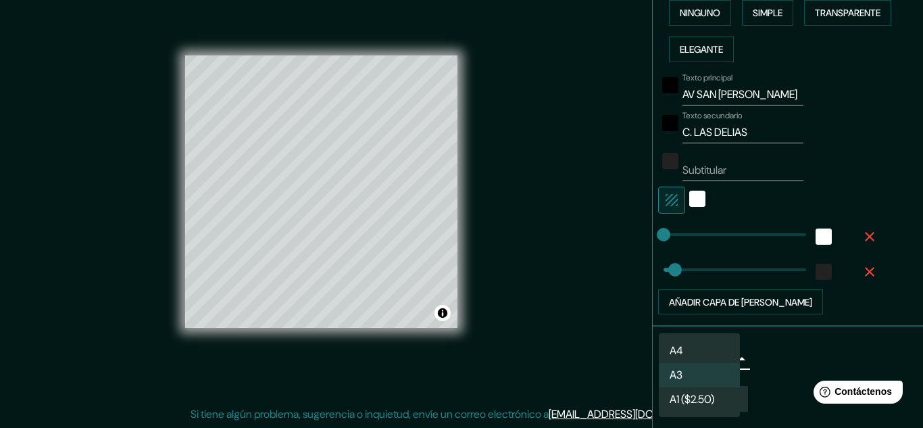
click at [691, 360] on body "Mappin Ubicación [GEOGRAPHIC_DATA][PERSON_NAME], [GEOGRAPHIC_DATA][PERSON_NAME]…" at bounding box center [461, 192] width 923 height 428
click at [696, 347] on li "A4" at bounding box center [699, 351] width 81 height 25
type input "single"
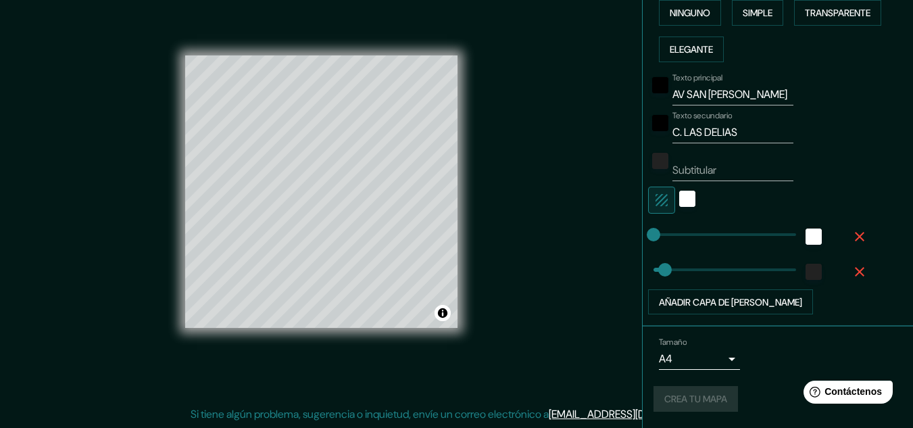
click at [682, 402] on div "Crea tu mapa" at bounding box center [778, 399] width 249 height 26
click at [854, 236] on icon "button" at bounding box center [860, 236] width 16 height 16
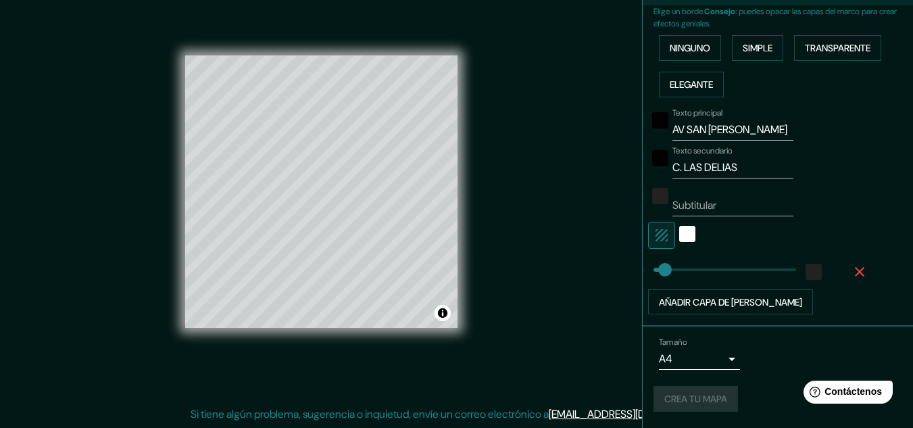
scroll to position [310, 0]
click at [852, 273] on icon "button" at bounding box center [860, 272] width 16 height 16
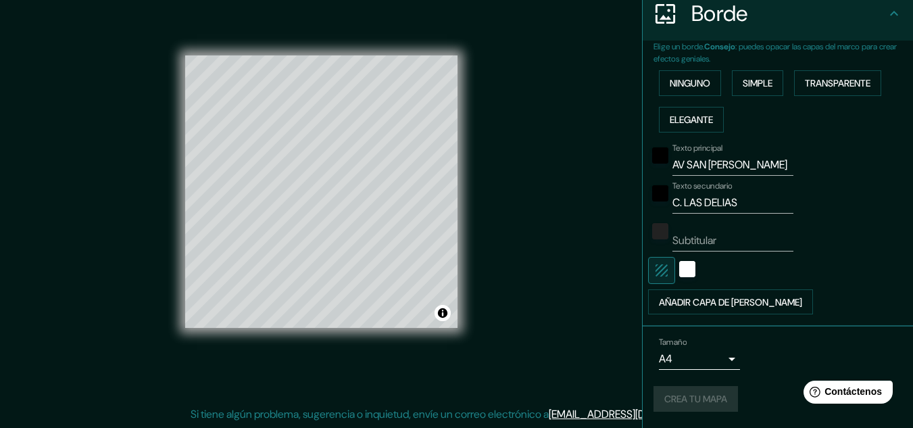
scroll to position [274, 0]
click at [685, 399] on font "Crea tu mapa" at bounding box center [695, 399] width 63 height 12
click at [696, 401] on div "Crea tu mapa" at bounding box center [778, 399] width 249 height 26
click at [591, 142] on div "Mappin Ubicación [GEOGRAPHIC_DATA][PERSON_NAME], [GEOGRAPHIC_DATA][PERSON_NAME]…" at bounding box center [456, 203] width 913 height 450
click at [681, 395] on font "Crea tu mapa" at bounding box center [695, 399] width 63 height 12
